Goal: Information Seeking & Learning: Learn about a topic

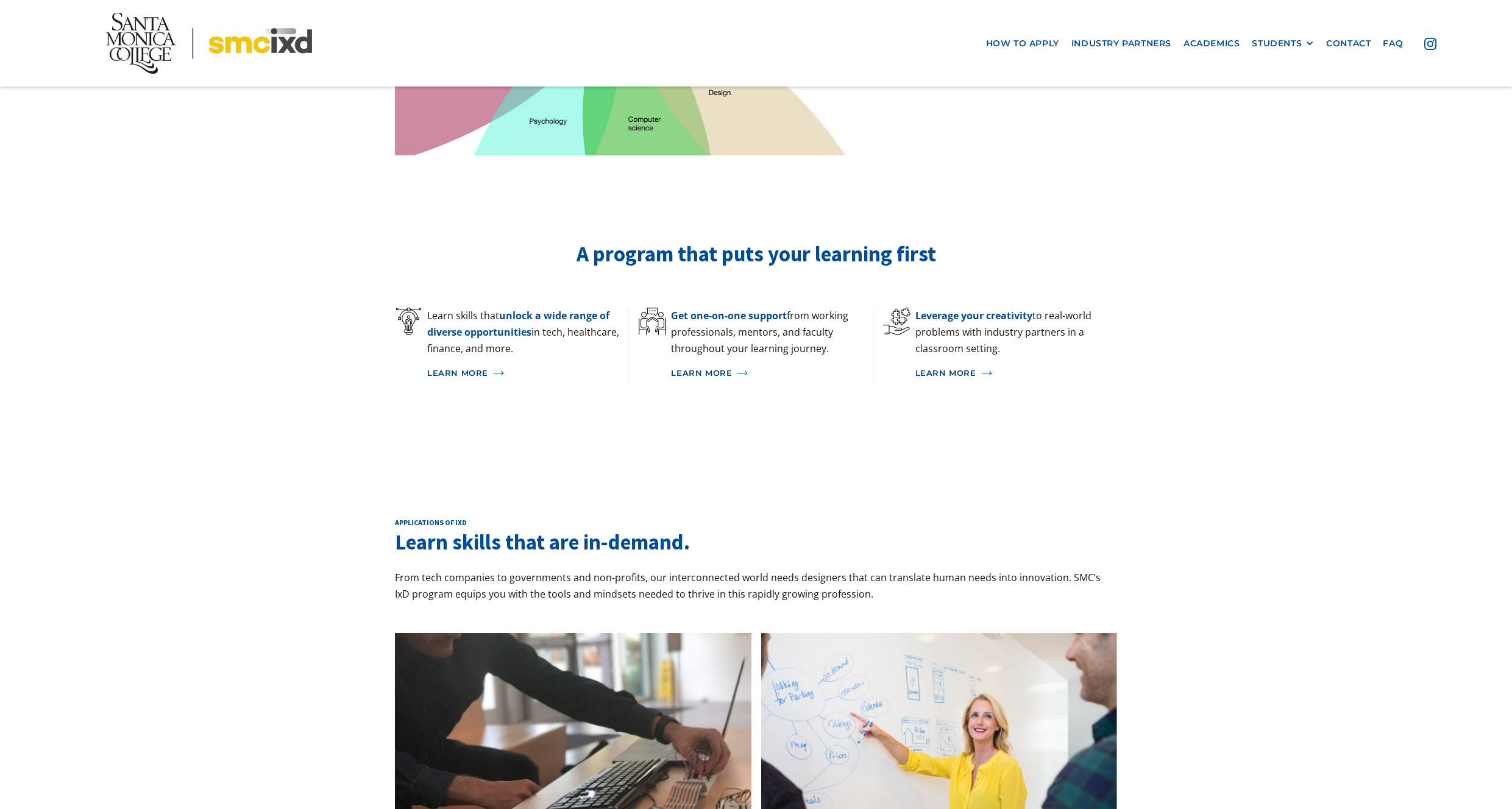
scroll to position [739, 0]
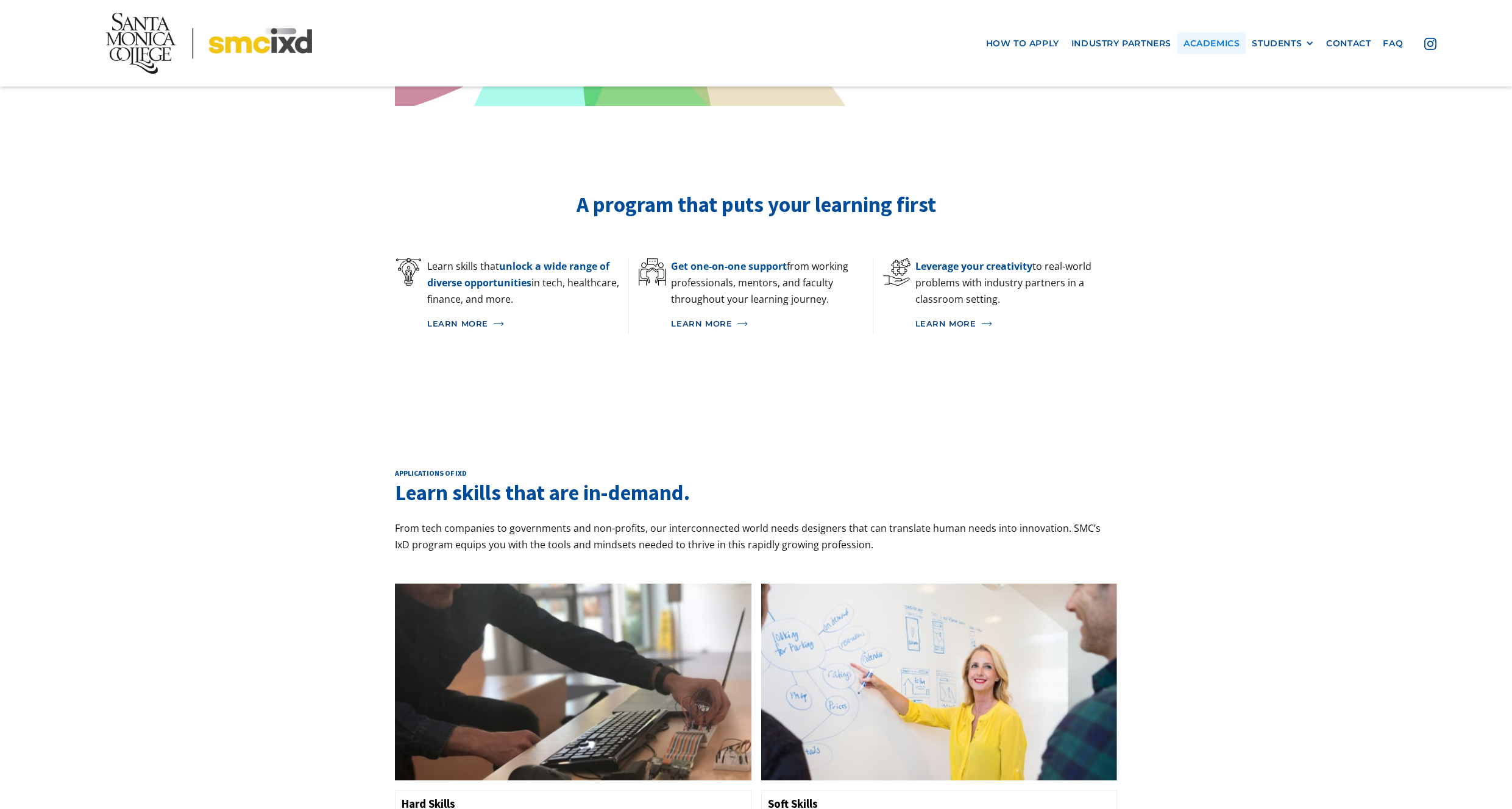
click at [1215, 48] on link "Academics" at bounding box center [1211, 43] width 68 height 22
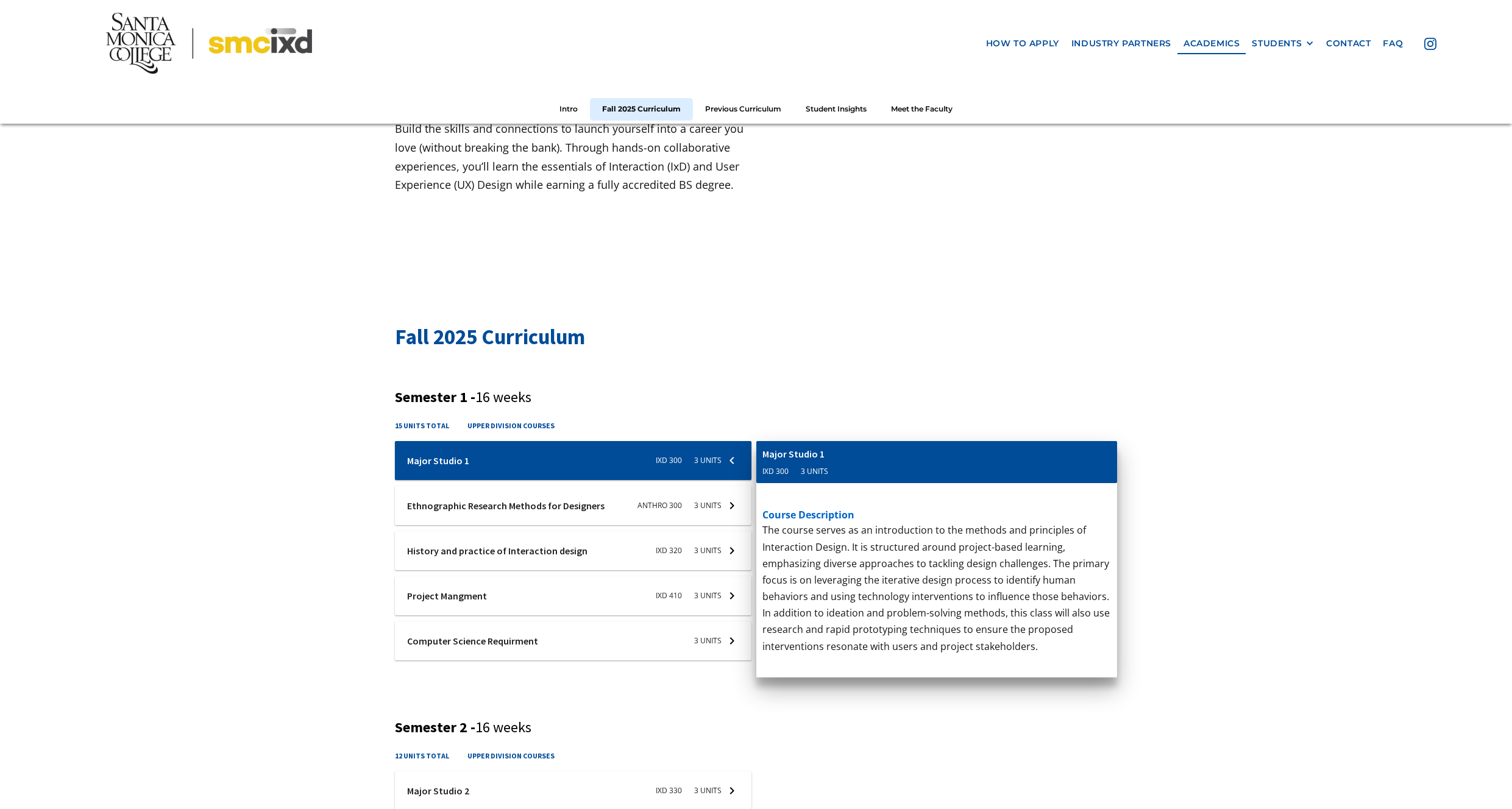
scroll to position [360, 0]
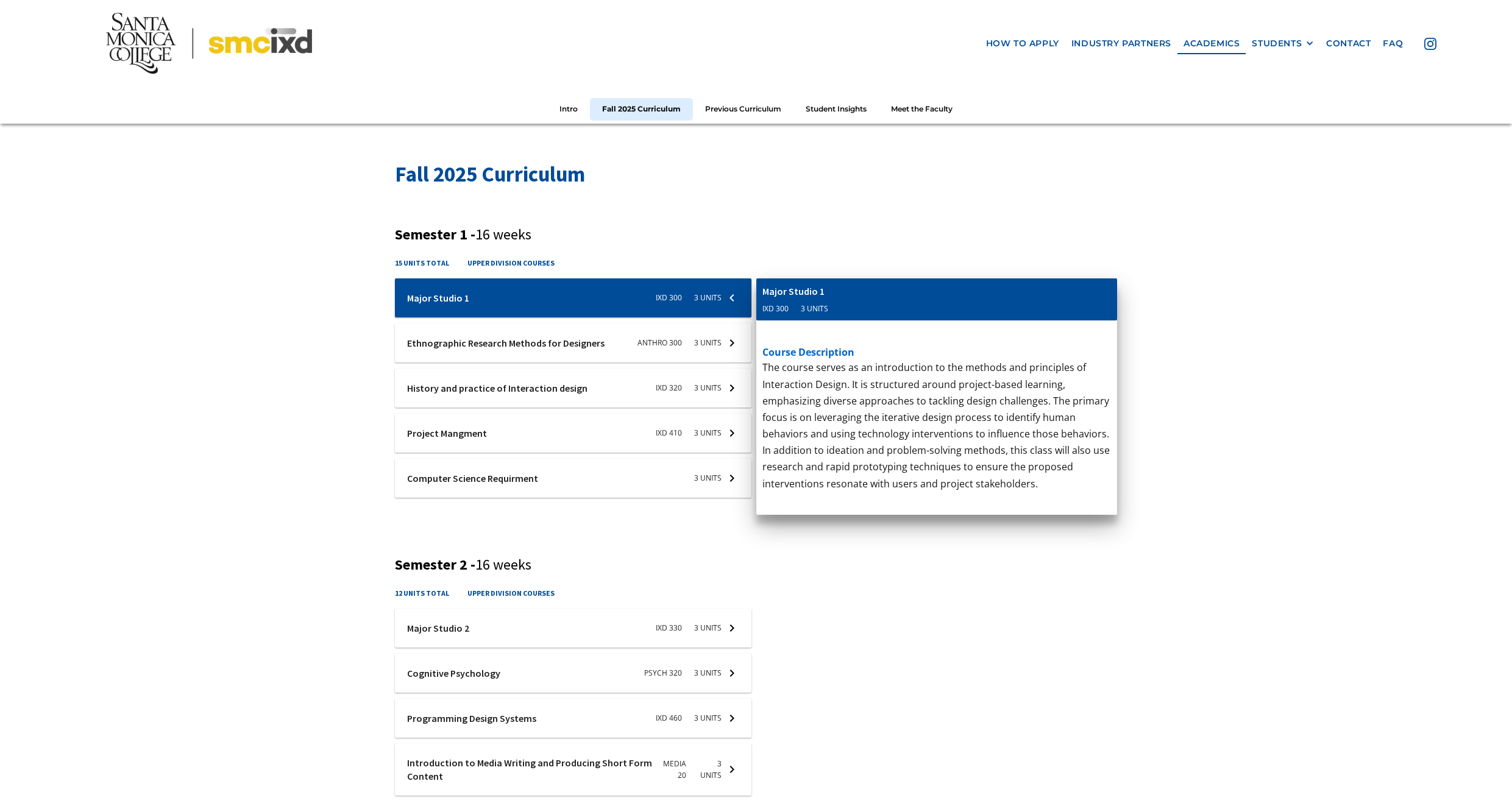
click at [594, 340] on div at bounding box center [573, 343] width 356 height 39
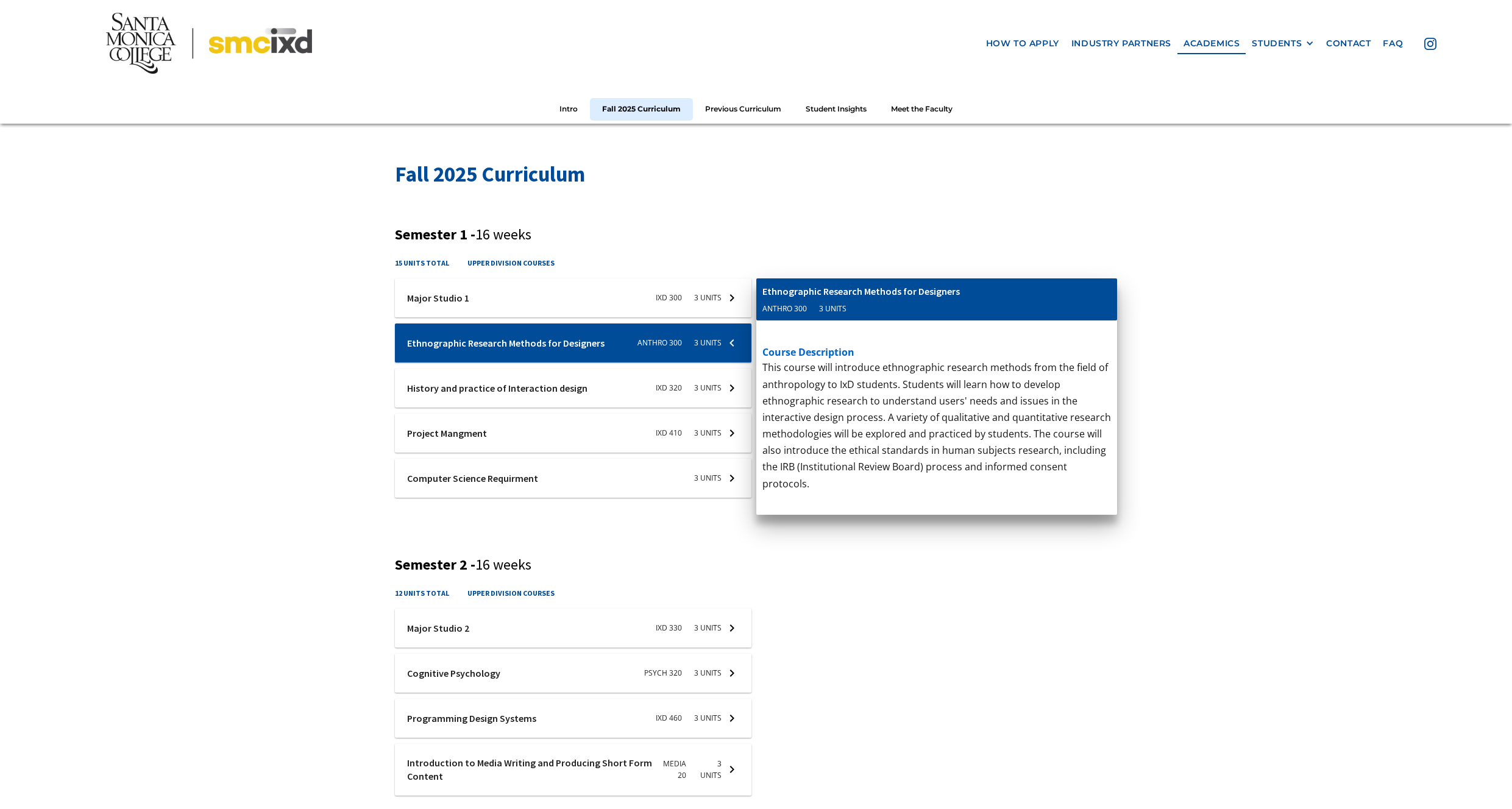
click at [627, 397] on div at bounding box center [573, 388] width 356 height 39
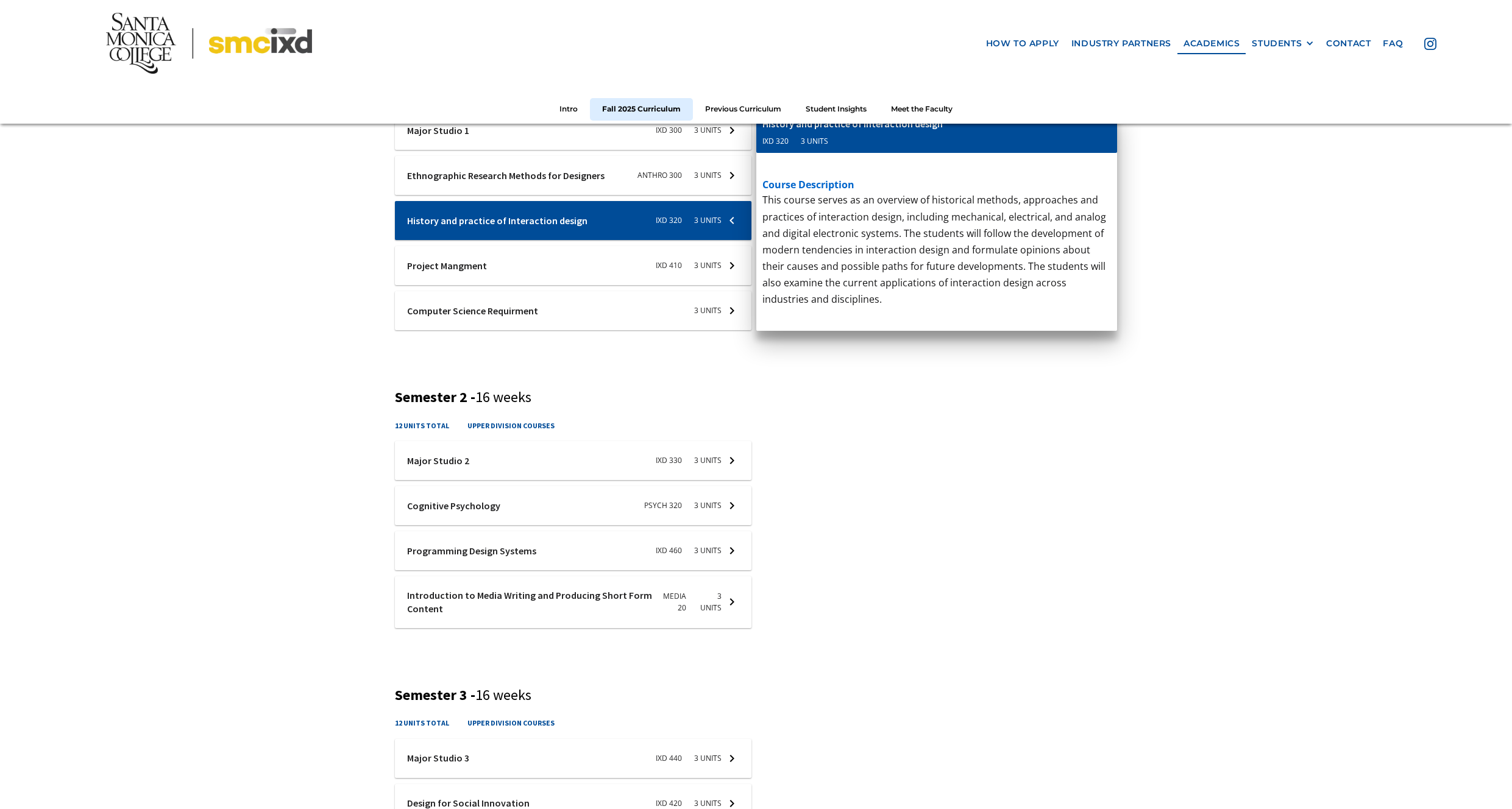
scroll to position [558, 0]
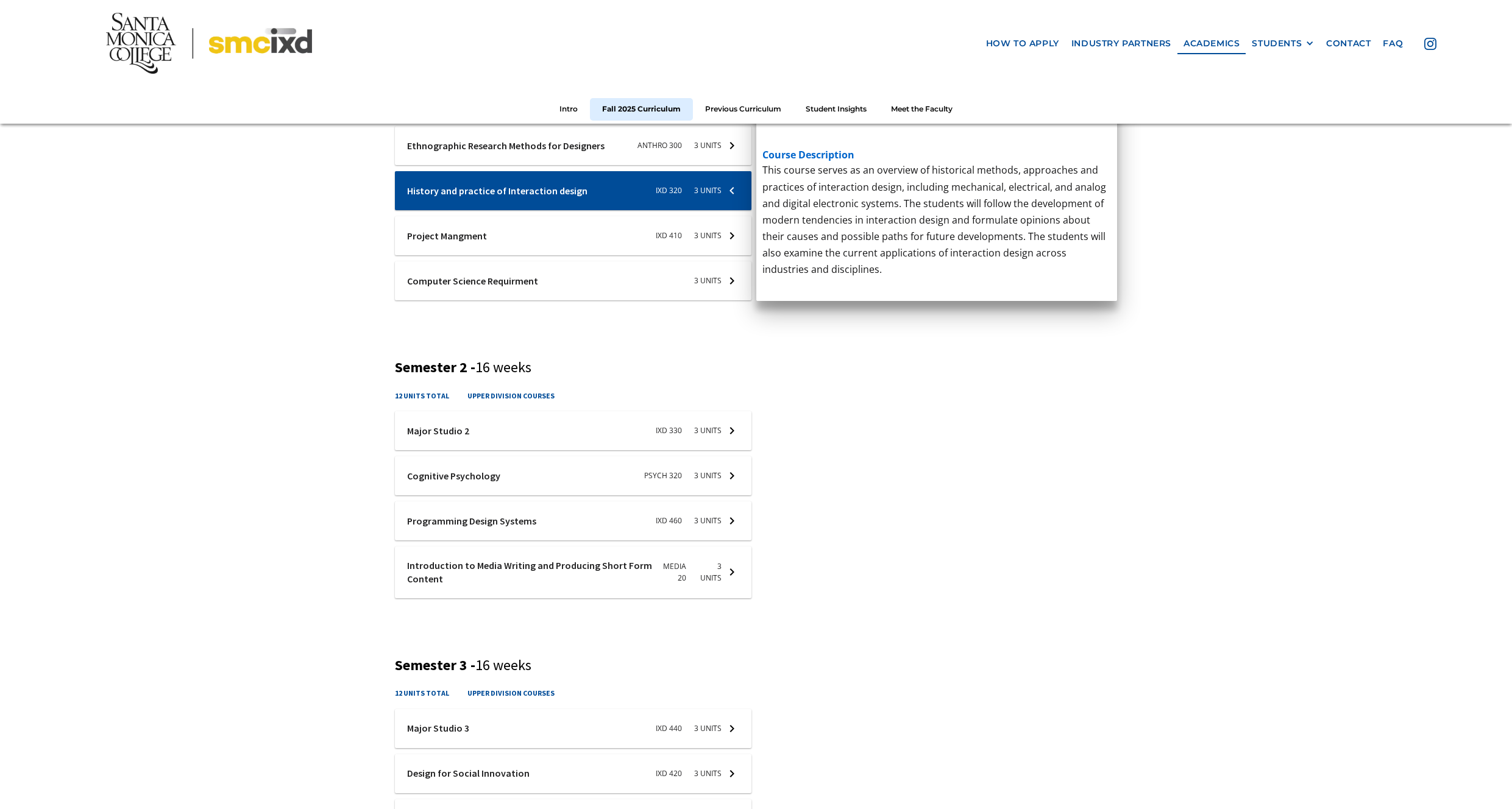
click at [679, 538] on div at bounding box center [573, 521] width 356 height 39
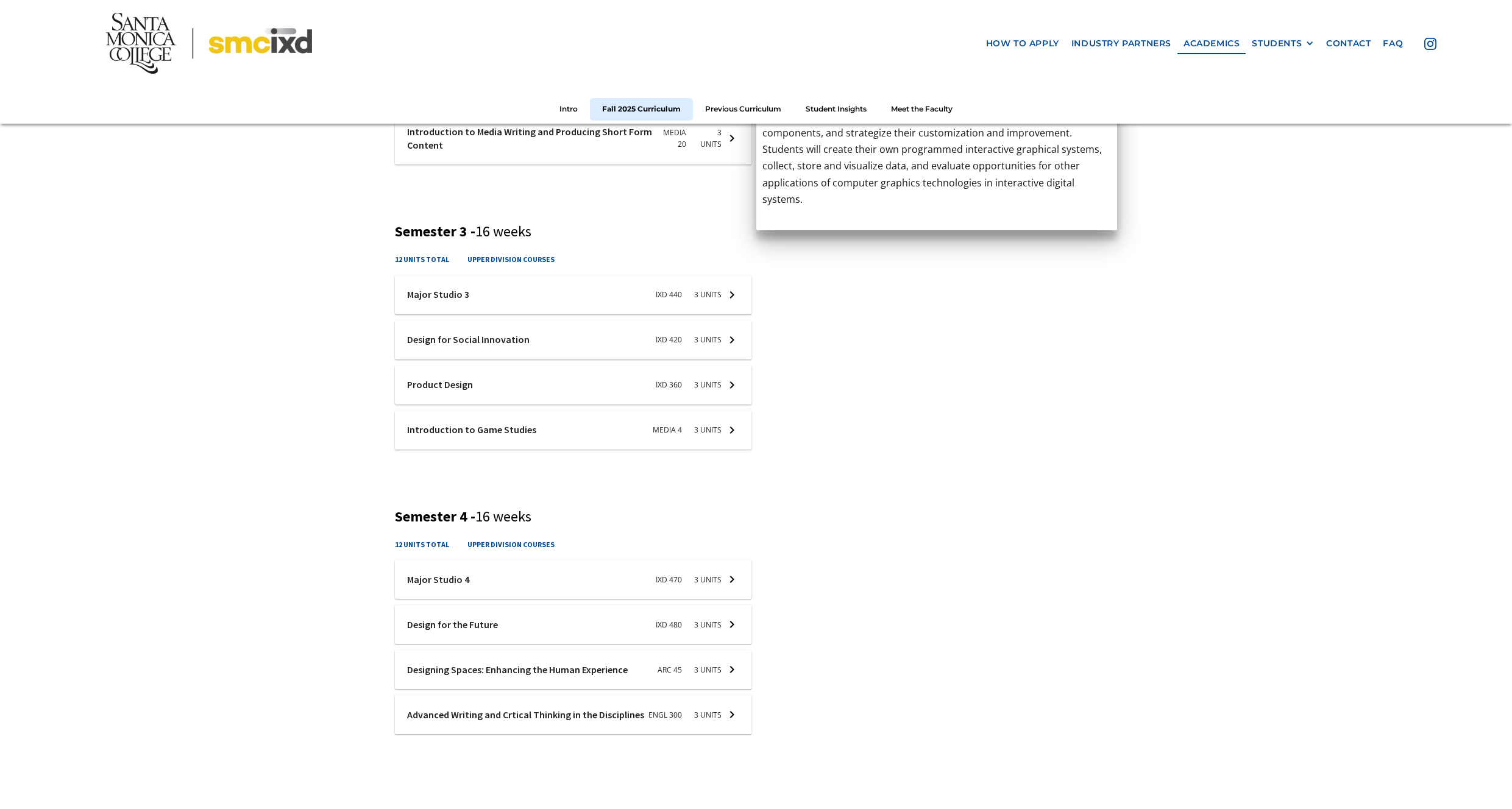
scroll to position [995, 0]
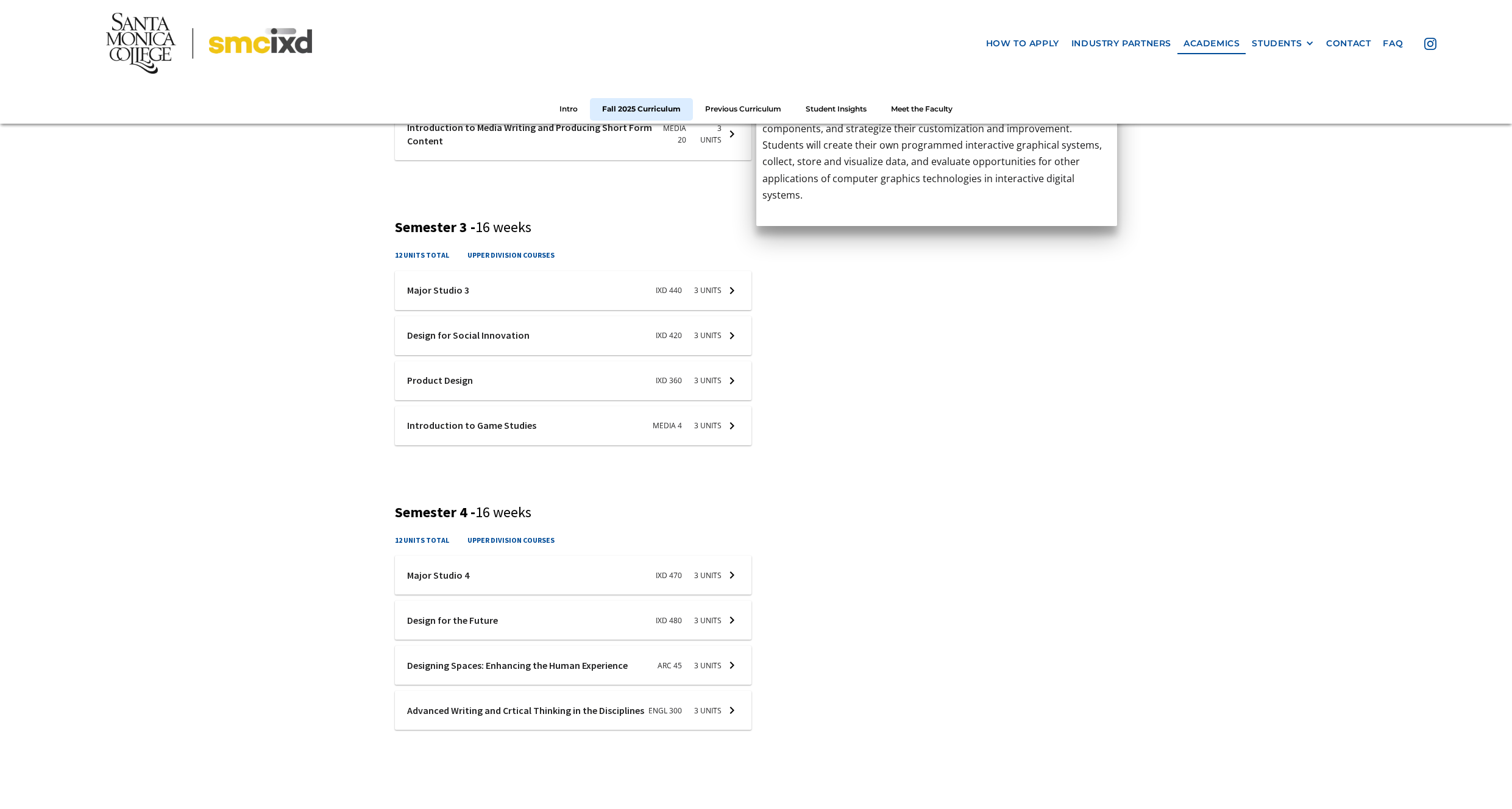
click at [650, 659] on div at bounding box center [573, 665] width 356 height 39
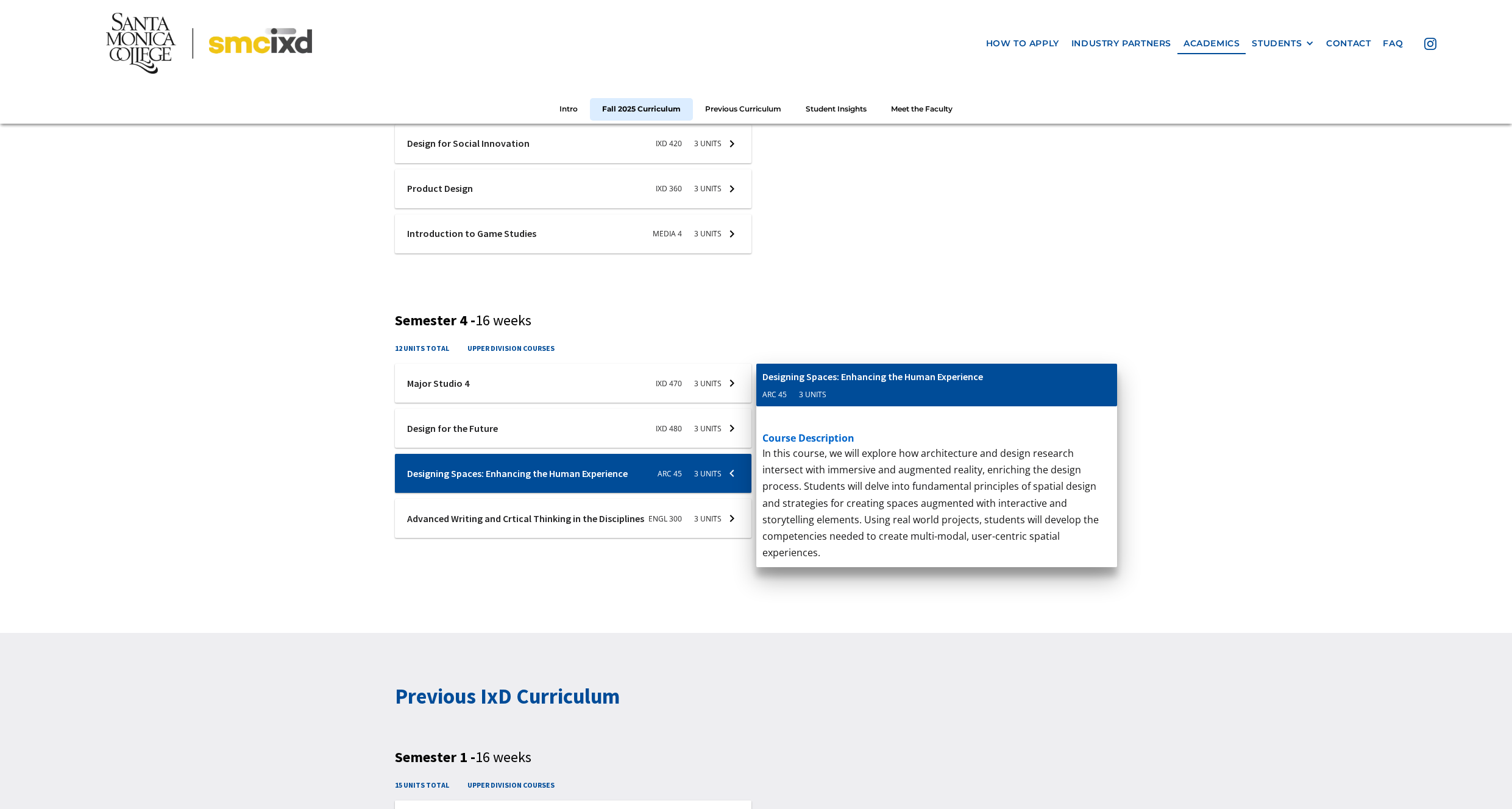
scroll to position [1117, 0]
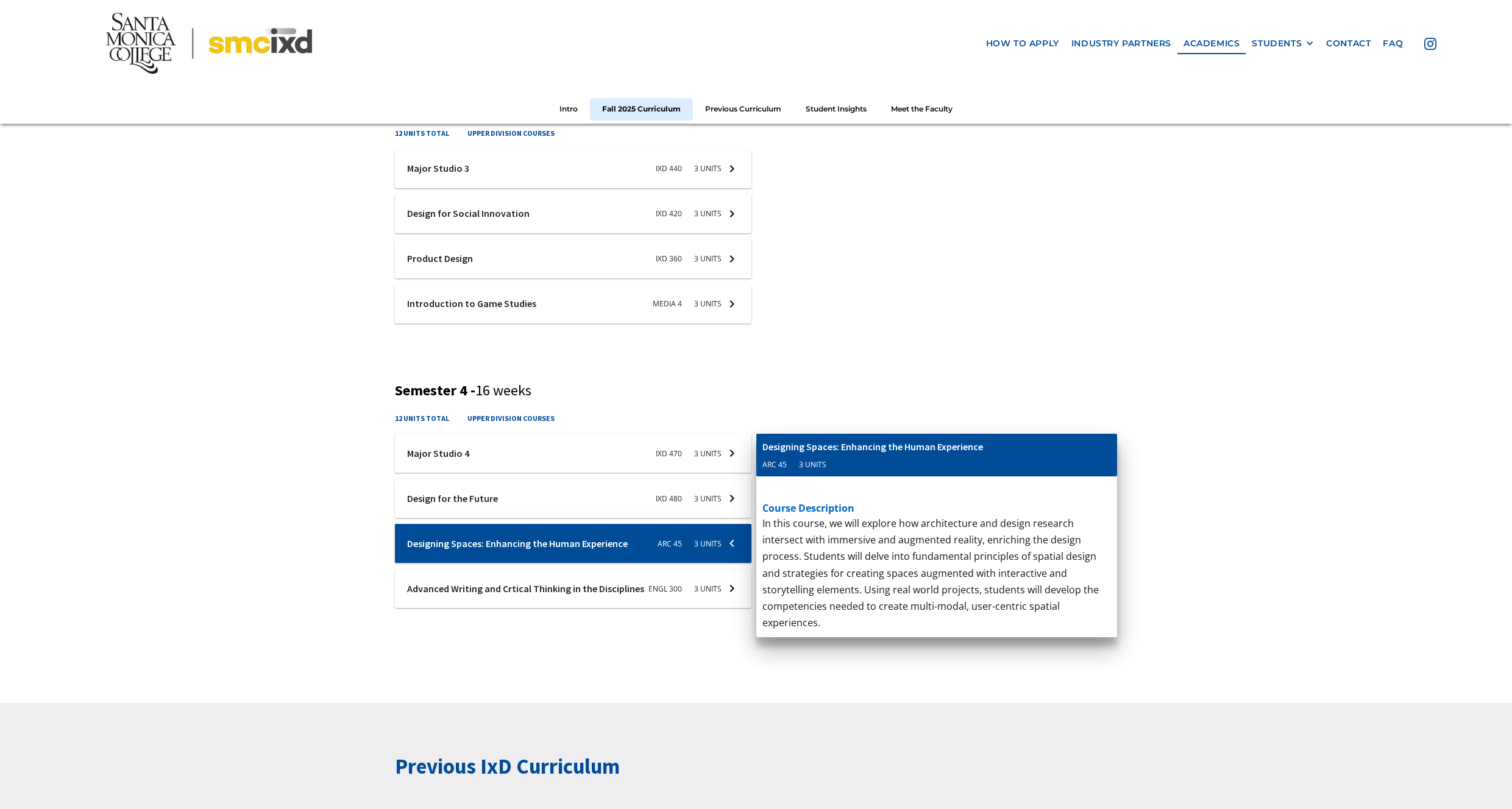
click at [753, 372] on div "Fall 2025 Curriculum Semester 1 - 16 weeks 15 units total upper division course…" at bounding box center [756, 14] width 722 height 1222
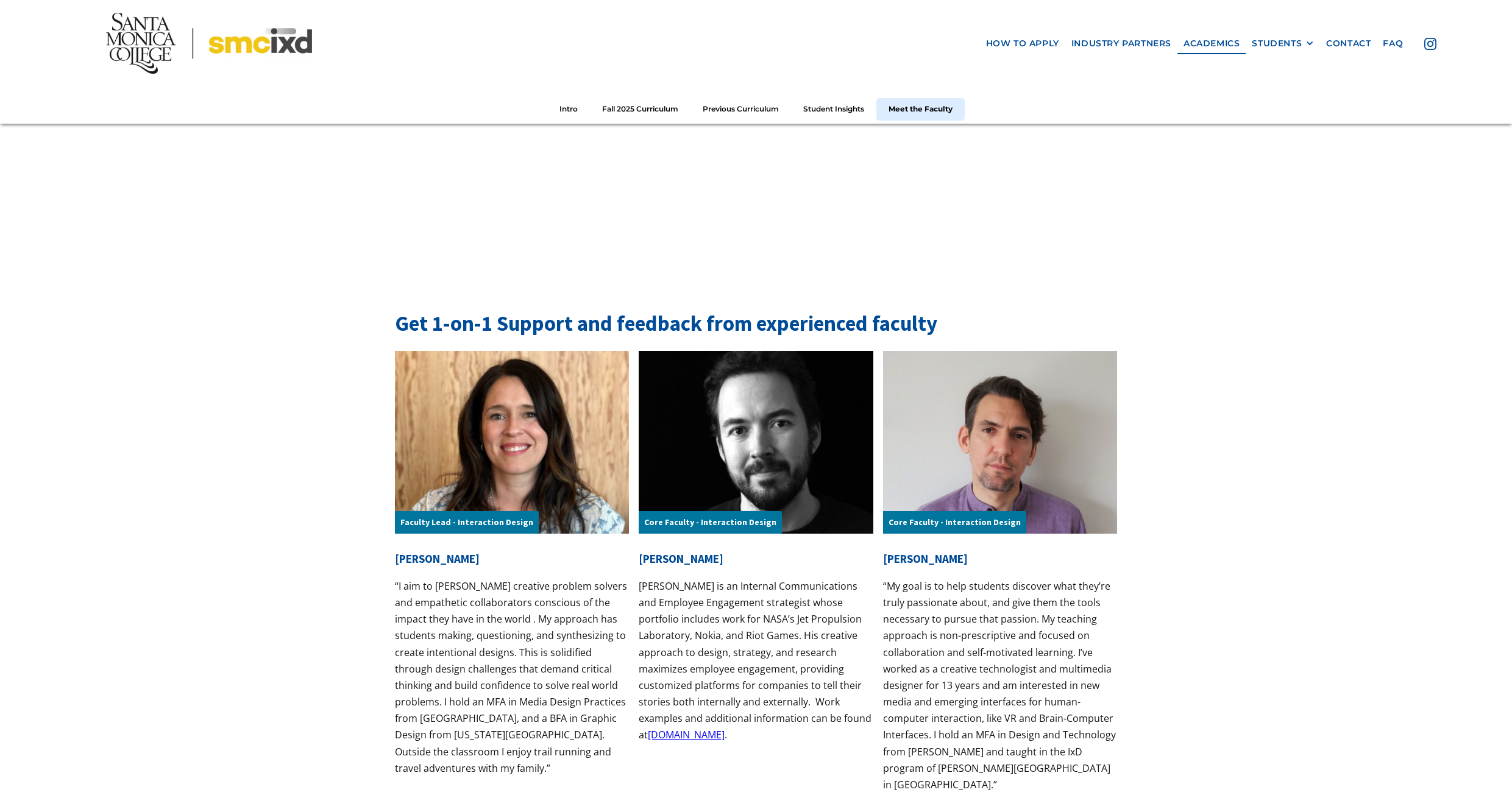
scroll to position [3841, 0]
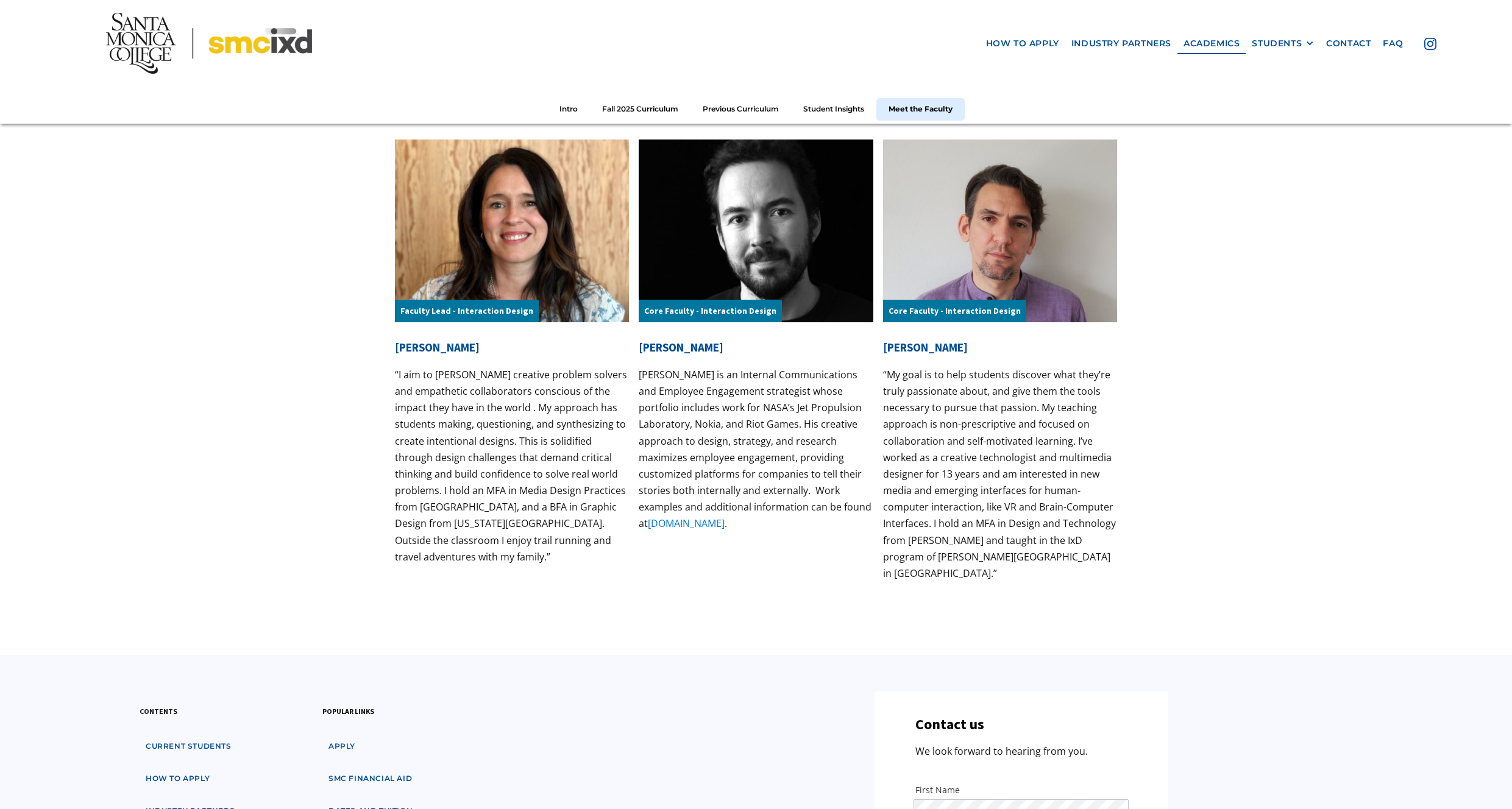
click at [713, 529] on link "[DOMAIN_NAME]" at bounding box center [686, 523] width 77 height 14
click at [715, 524] on link "[DOMAIN_NAME]" at bounding box center [686, 523] width 77 height 14
click at [673, 320] on div "Core Faculty - Interaction Design" at bounding box center [710, 311] width 143 height 22
click at [698, 523] on link "[DOMAIN_NAME]" at bounding box center [686, 523] width 77 height 14
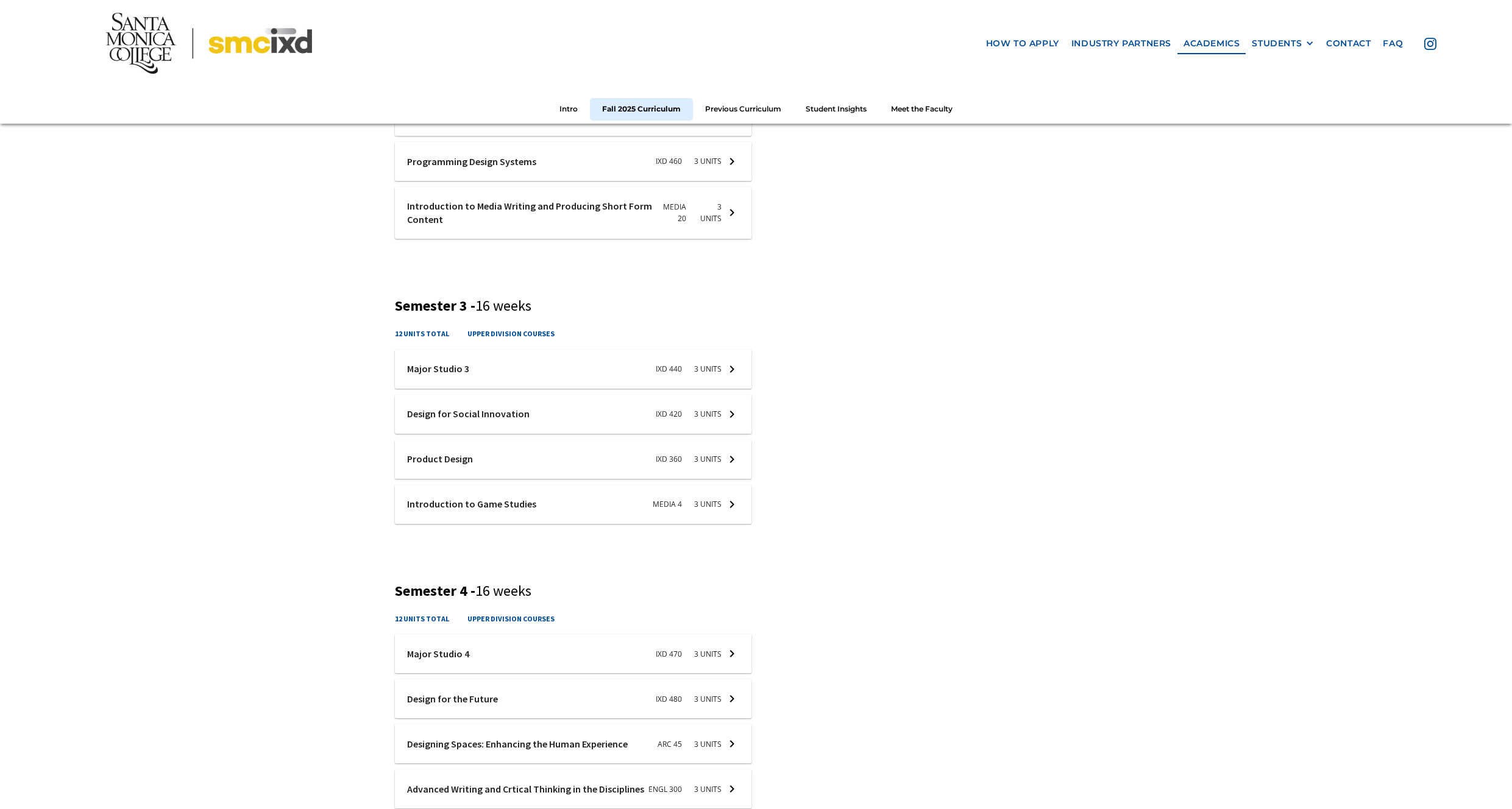
scroll to position [607, 0]
